Goal: Task Accomplishment & Management: Manage account settings

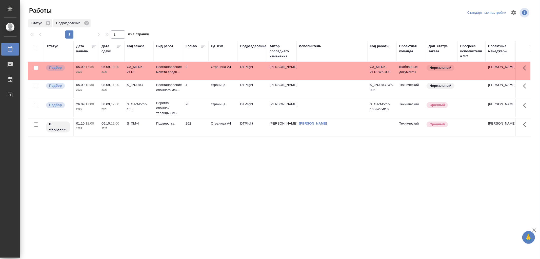
click at [196, 71] on td "2" at bounding box center [195, 71] width 25 height 18
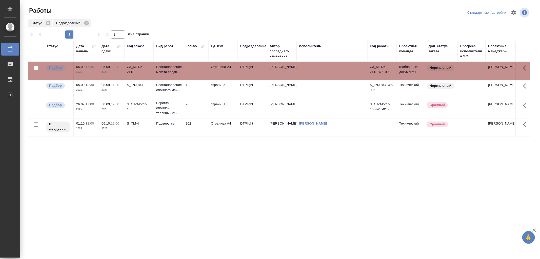
click at [196, 71] on td "2" at bounding box center [195, 71] width 25 height 18
click at [190, 93] on td "4" at bounding box center [195, 89] width 25 height 18
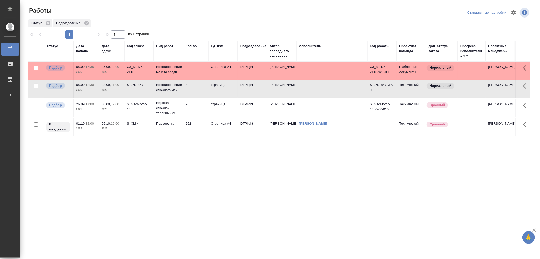
click at [197, 95] on td "4" at bounding box center [195, 89] width 25 height 18
click at [189, 92] on td "4" at bounding box center [195, 89] width 25 height 18
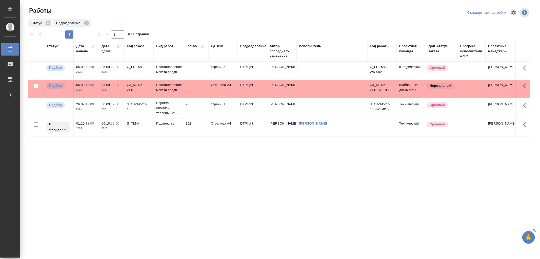
click at [193, 113] on td "26" at bounding box center [195, 108] width 25 height 18
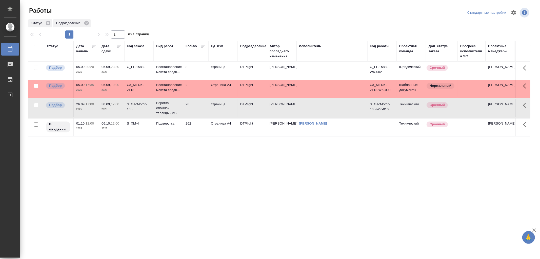
click at [193, 113] on td "26" at bounding box center [195, 108] width 25 height 18
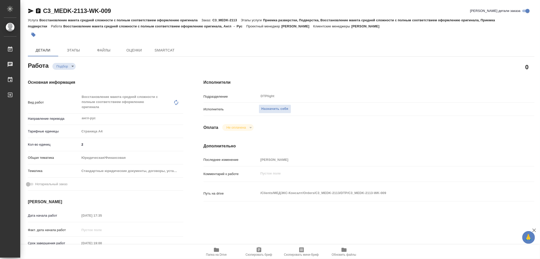
type textarea "x"
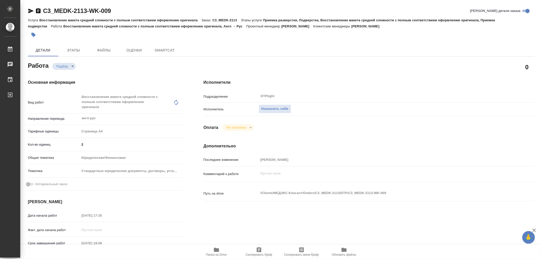
type textarea "x"
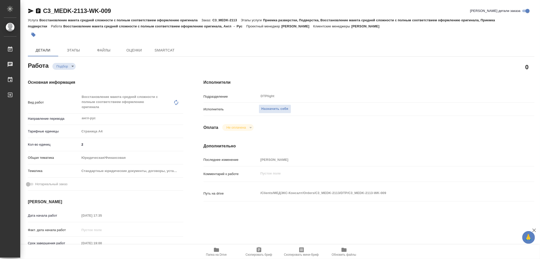
type textarea "x"
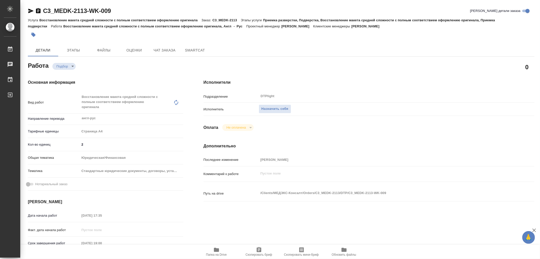
type textarea "x"
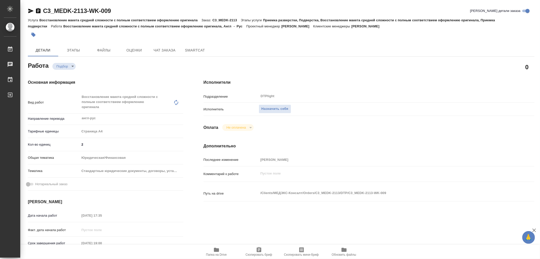
click at [215, 252] on span "Папка на Drive" at bounding box center [216, 254] width 21 height 4
type textarea "x"
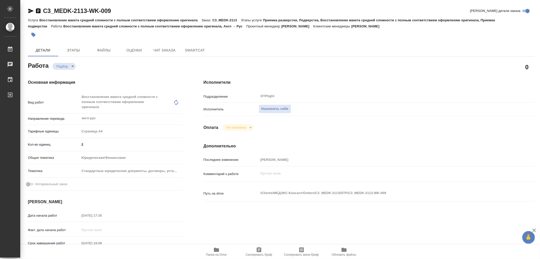
type textarea "x"
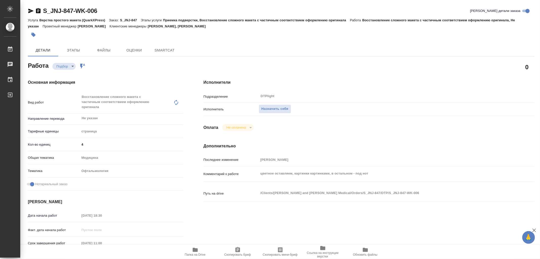
type textarea "x"
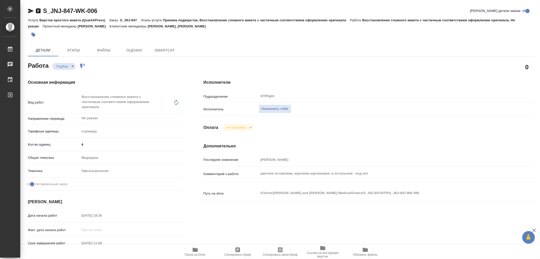
type textarea "x"
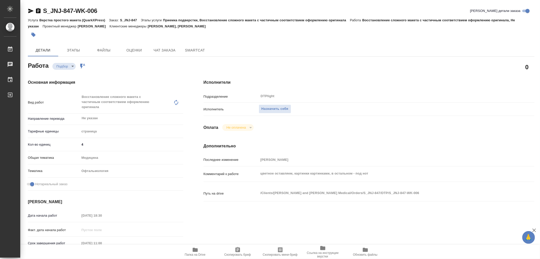
type textarea "x"
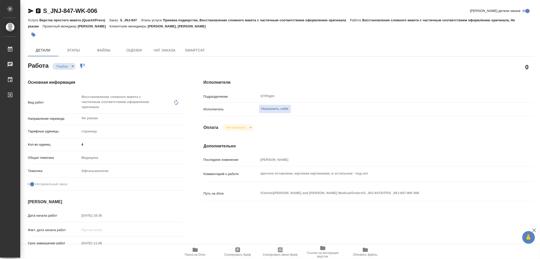
type textarea "x"
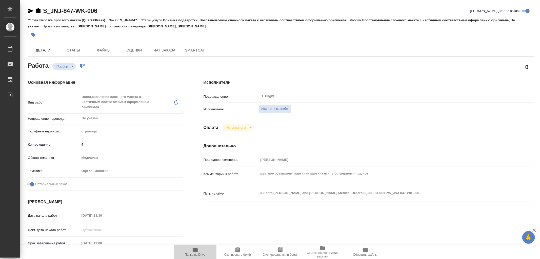
click at [195, 250] on icon "button" at bounding box center [195, 249] width 5 height 4
click at [282, 106] on span "Назначить себя" at bounding box center [275, 109] width 27 height 6
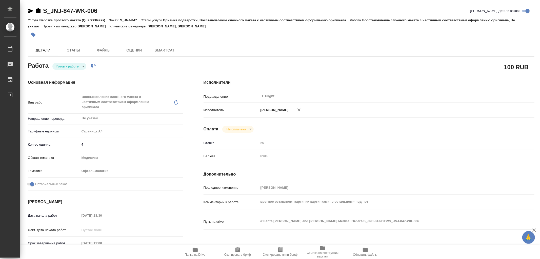
type textarea "x"
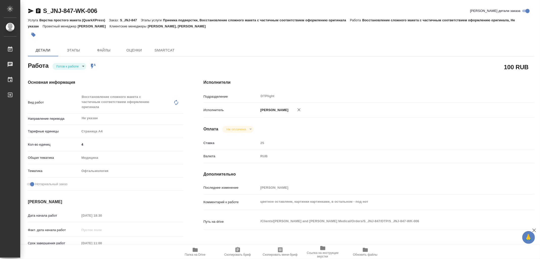
type textarea "x"
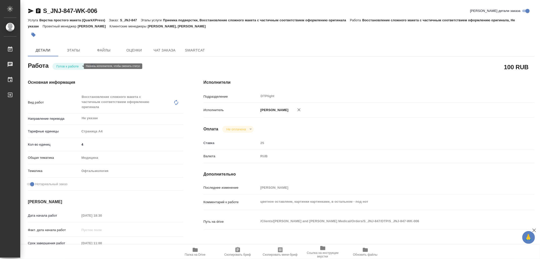
click at [75, 65] on body "🙏 .cls-1 fill:#fff; AWATERA [PERSON_NAME] Работы Чаты График Выйти S_JNJ-847-WK…" at bounding box center [270, 129] width 540 height 259
type textarea "x"
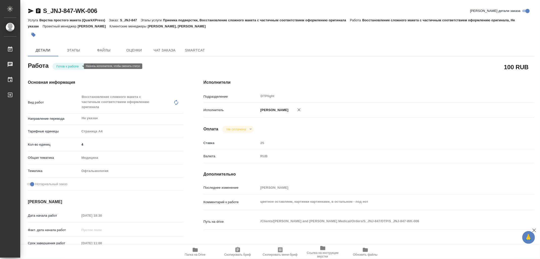
type textarea "x"
click at [71, 65] on button "В работе" at bounding box center [64, 66] width 17 height 6
type textarea "x"
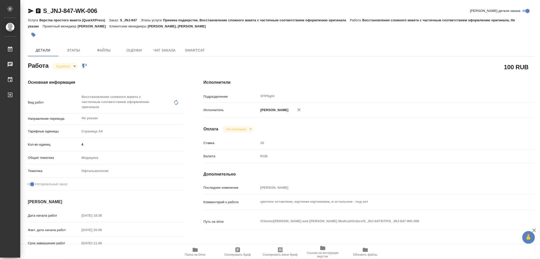
type textarea "x"
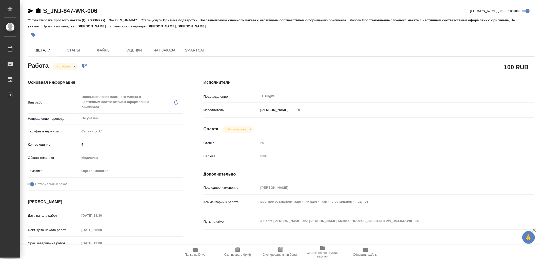
type textarea "x"
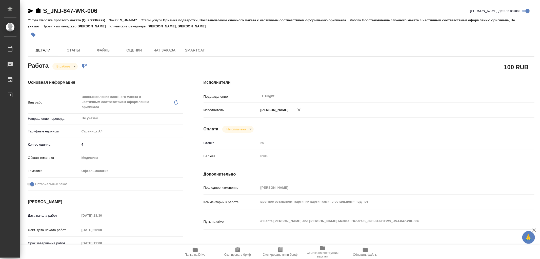
type textarea "x"
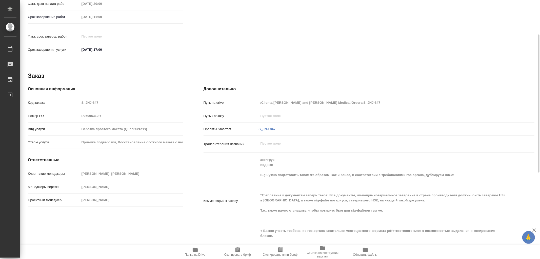
scroll to position [29, 0]
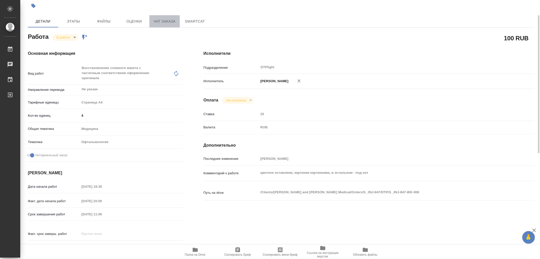
click at [167, 21] on span "Чат заказа" at bounding box center [164, 21] width 24 height 6
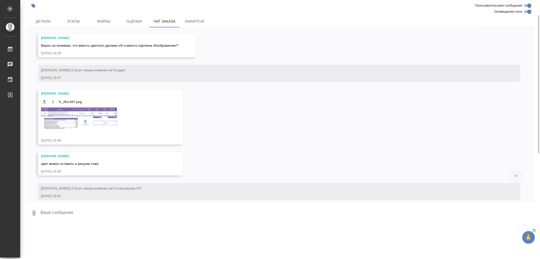
scroll to position [312, 0]
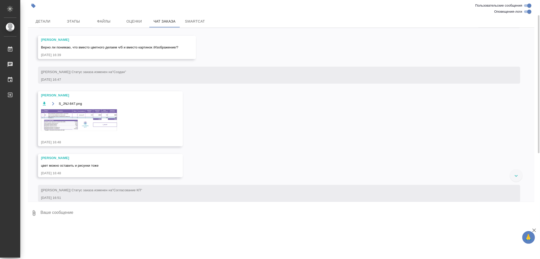
click at [70, 125] on img at bounding box center [79, 120] width 76 height 22
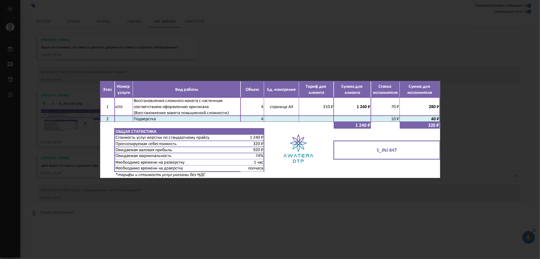
click at [451, 156] on div "S_JNJ-847.png 1 of 1" at bounding box center [270, 129] width 540 height 259
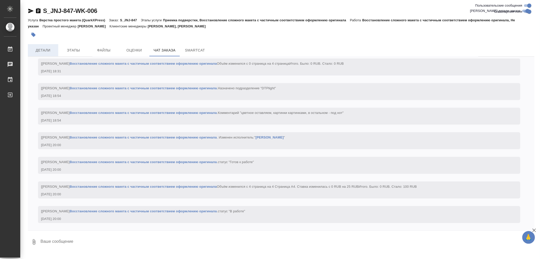
scroll to position [959, 0]
click at [49, 47] on button "Детали" at bounding box center [43, 50] width 30 height 12
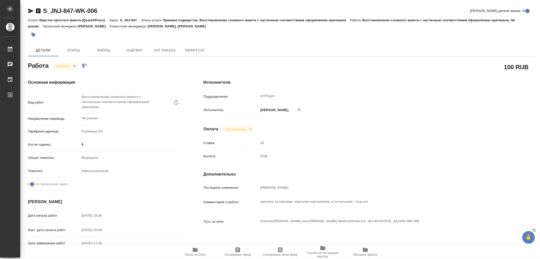
type textarea "x"
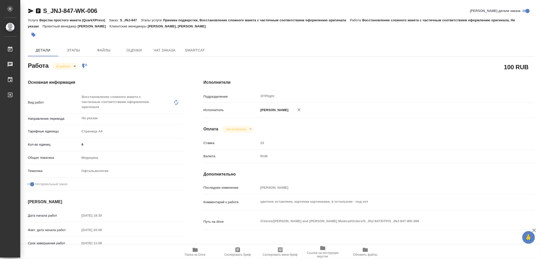
type textarea "x"
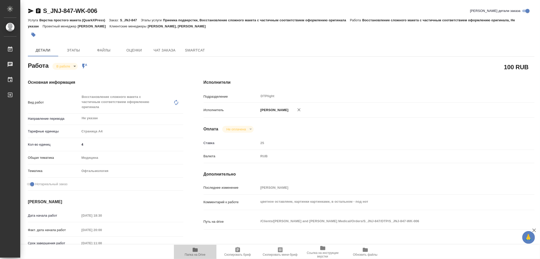
click at [192, 250] on icon "button" at bounding box center [195, 249] width 6 height 6
type textarea "x"
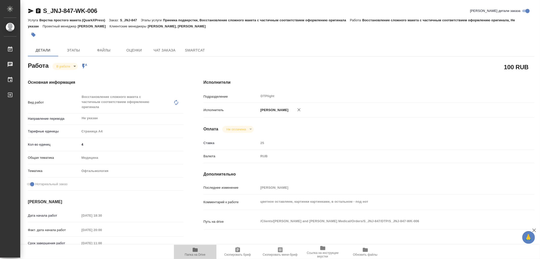
type textarea "x"
click at [70, 66] on body "🙏 .cls-1 fill:#fff; AWATERA Aleksandrova Valeriya Работы 0 Чаты График Выйти S_…" at bounding box center [270, 129] width 540 height 259
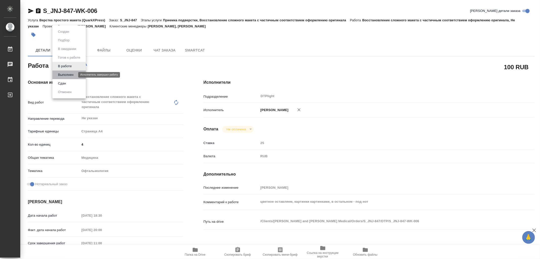
click at [67, 75] on button "Выполнен" at bounding box center [65, 75] width 18 height 6
type textarea "x"
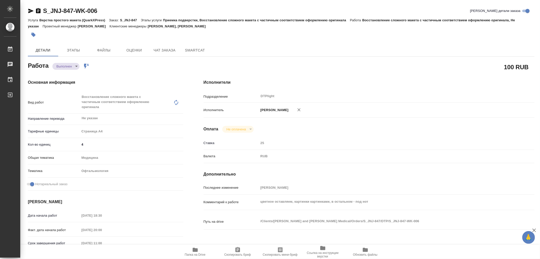
type textarea "x"
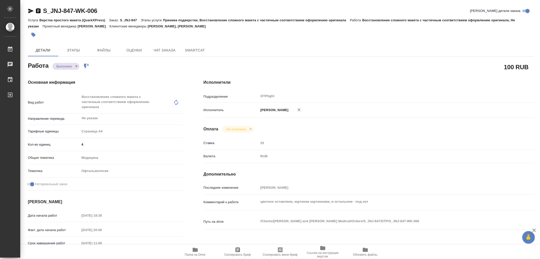
type textarea "x"
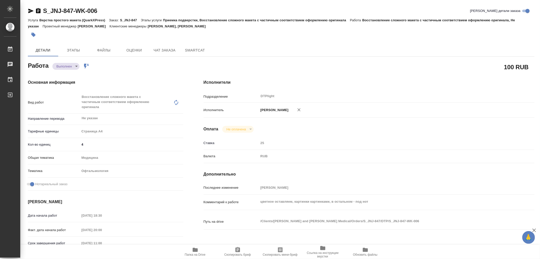
type textarea "x"
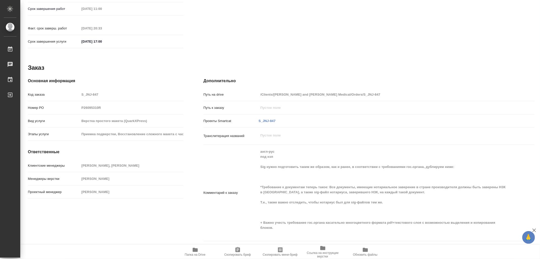
scroll to position [9, 0]
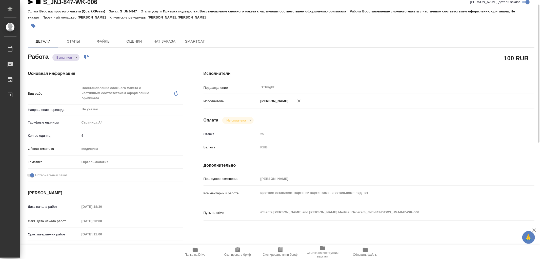
type textarea "x"
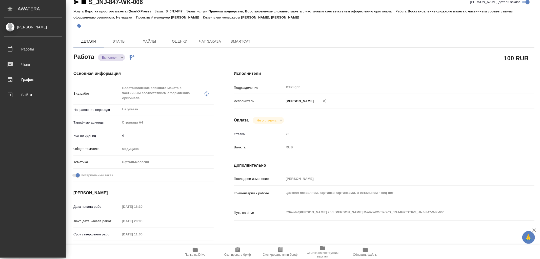
type textarea "x"
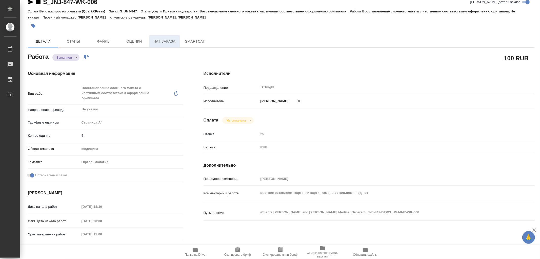
click at [172, 42] on span "Чат заказа" at bounding box center [164, 41] width 24 height 6
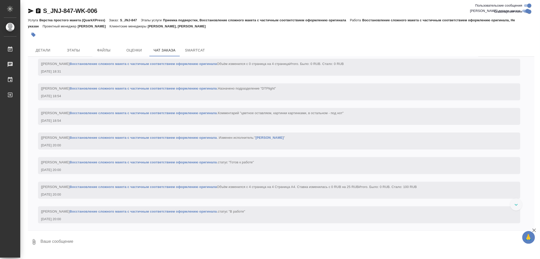
scroll to position [983, 0]
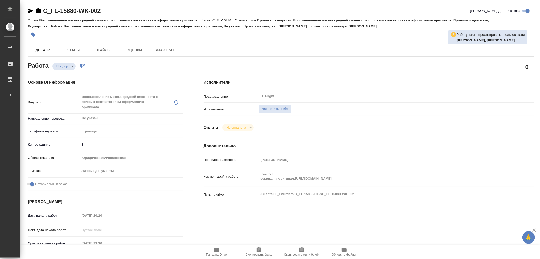
type textarea "x"
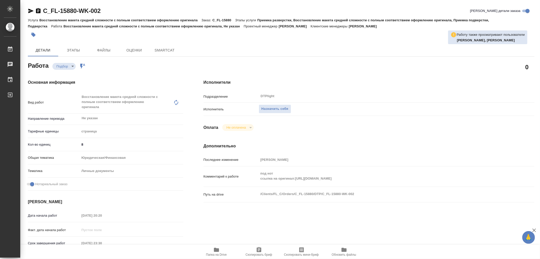
type textarea "x"
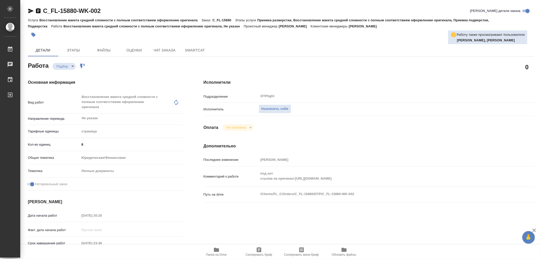
type textarea "x"
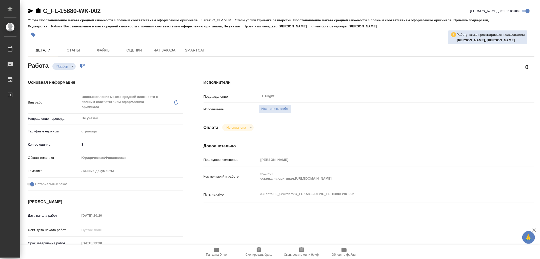
type textarea "x"
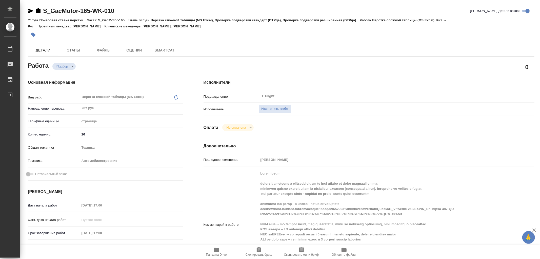
type textarea "x"
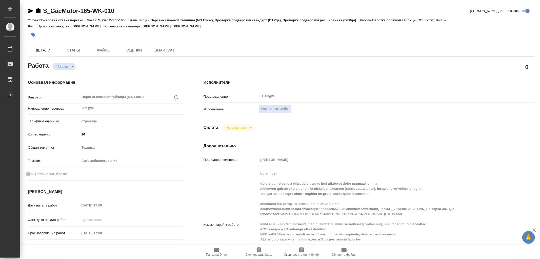
type textarea "x"
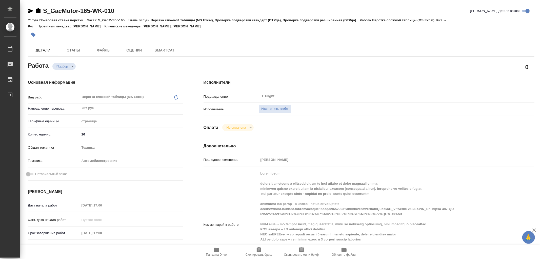
type textarea "x"
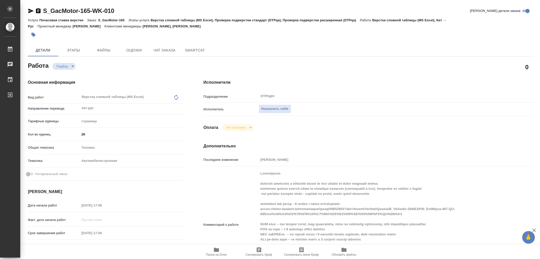
type textarea "x"
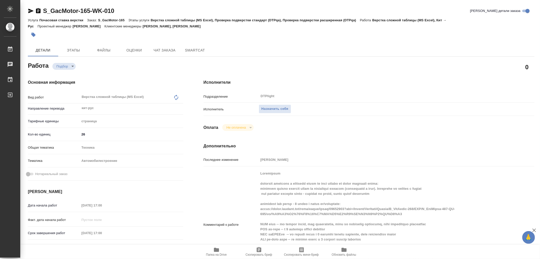
type textarea "x"
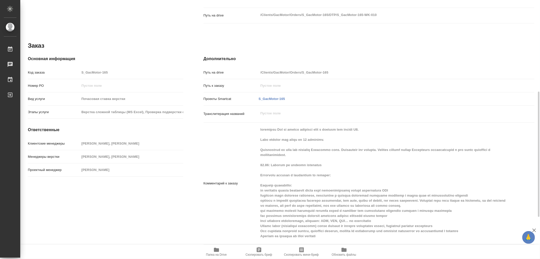
scroll to position [78, 0]
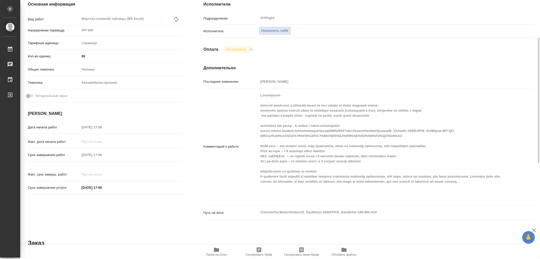
click at [214, 251] on icon "button" at bounding box center [216, 249] width 6 height 6
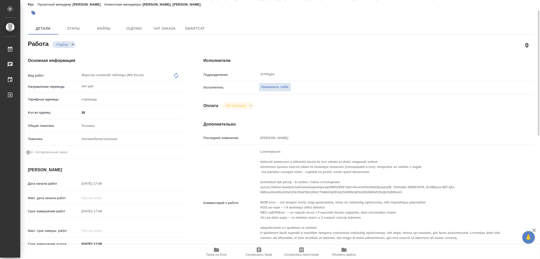
scroll to position [0, 0]
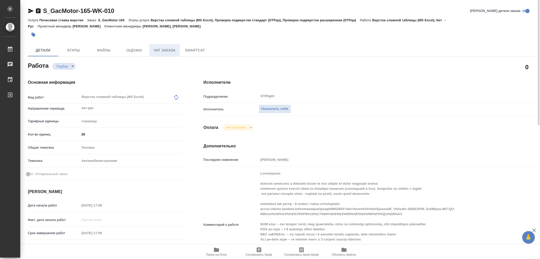
click at [164, 49] on span "Чат заказа" at bounding box center [164, 50] width 24 height 6
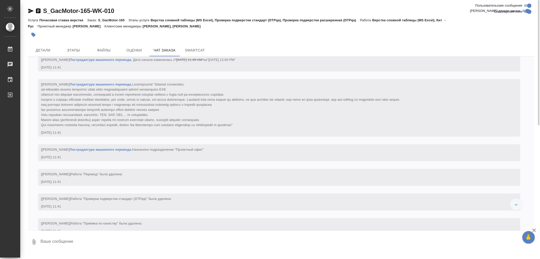
scroll to position [5066, 0]
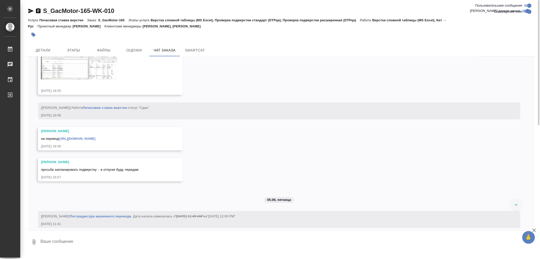
click at [58, 79] on img at bounding box center [79, 65] width 76 height 27
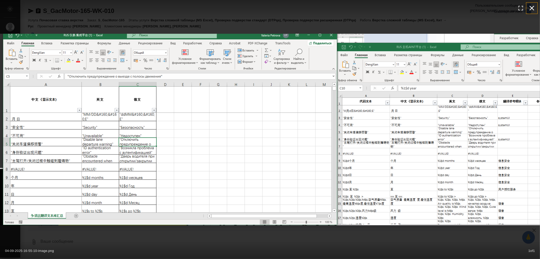
click at [531, 9] on icon "button" at bounding box center [532, 8] width 5 height 5
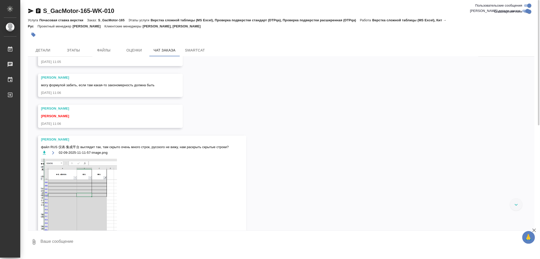
scroll to position [2703, 0]
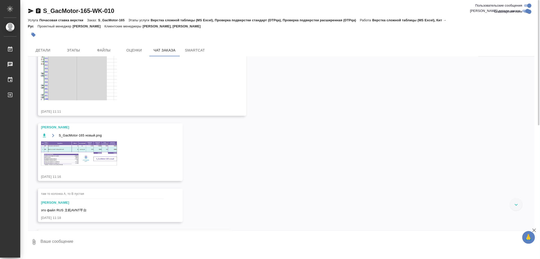
click at [62, 147] on img at bounding box center [79, 153] width 76 height 24
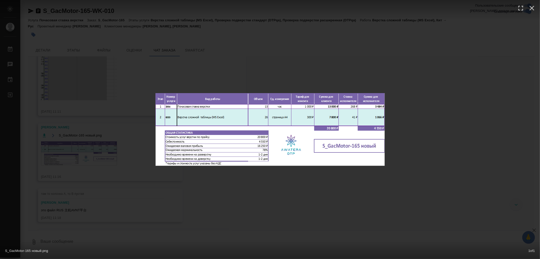
click at [452, 118] on div "S_GacMotor-165 новый.png 1 of 1" at bounding box center [270, 129] width 540 height 259
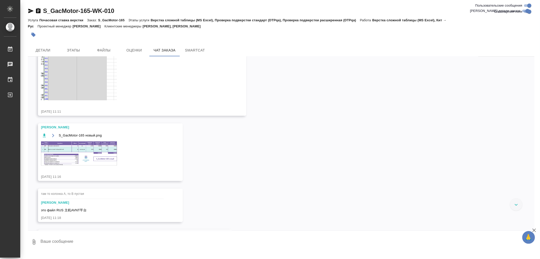
click at [452, 118] on div at bounding box center [270, 139] width 486 height 65
